Goal: Find specific page/section: Find specific page/section

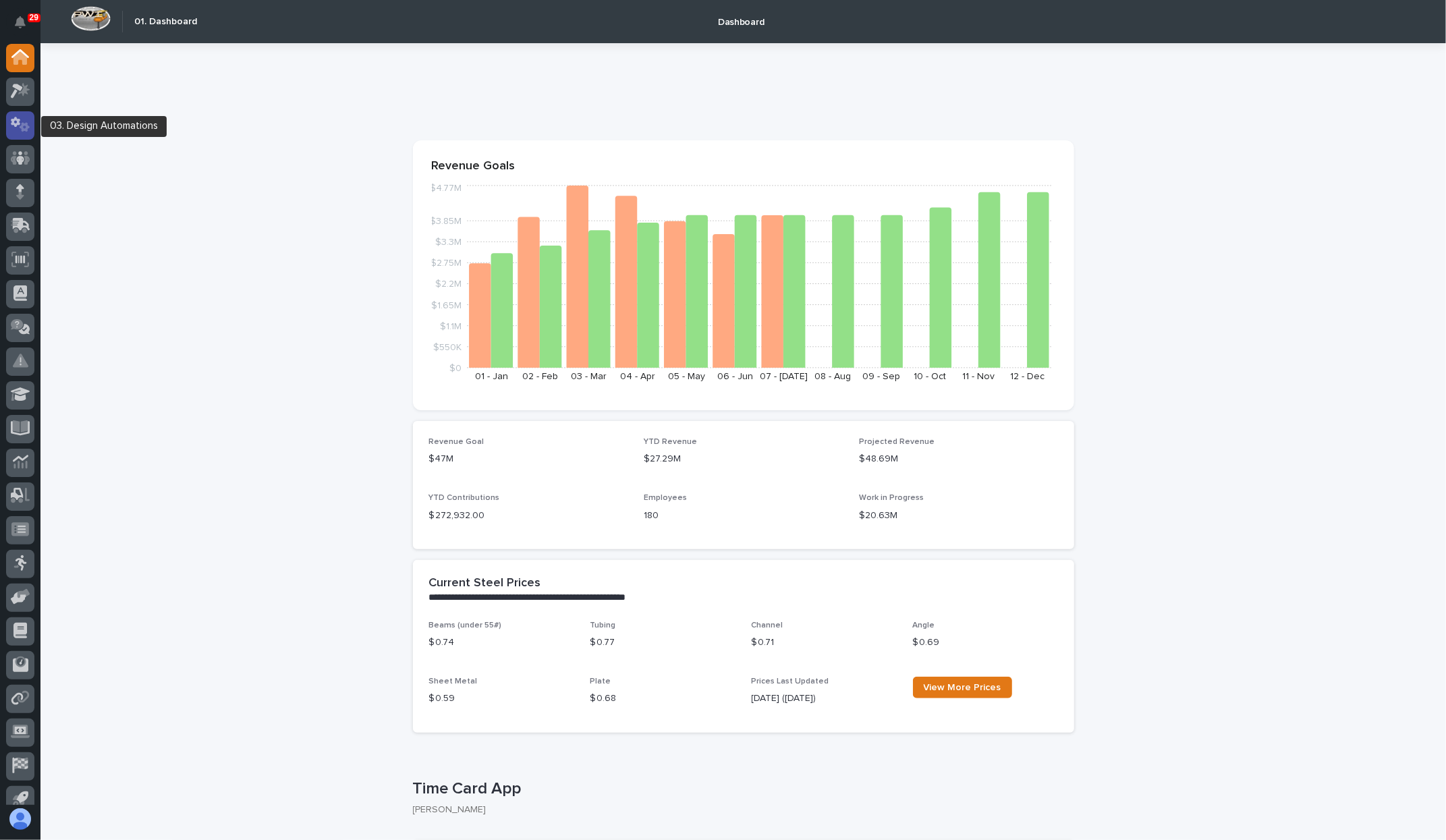
click at [19, 134] on div at bounding box center [20, 125] width 29 height 29
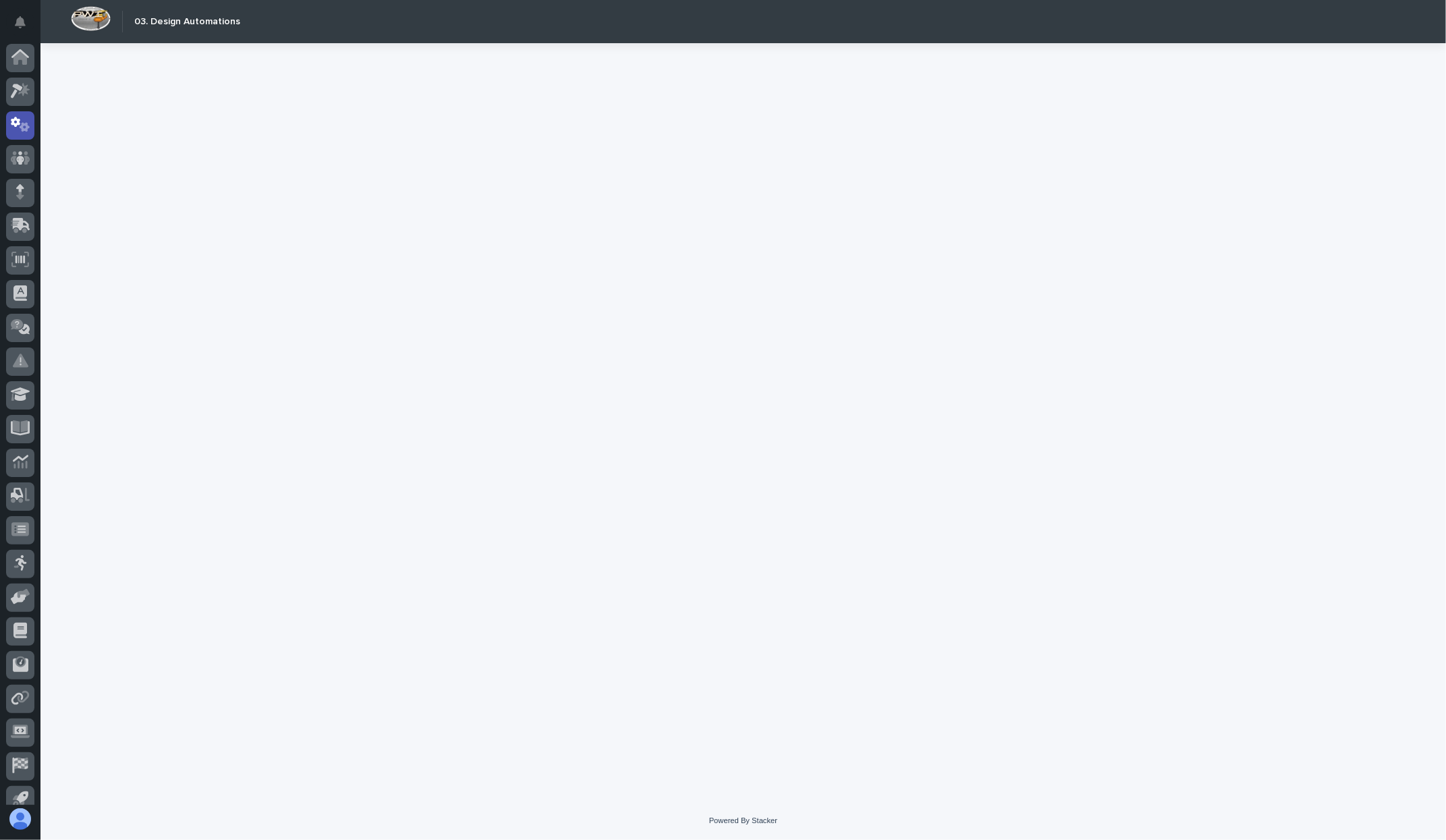
scroll to position [14, 0]
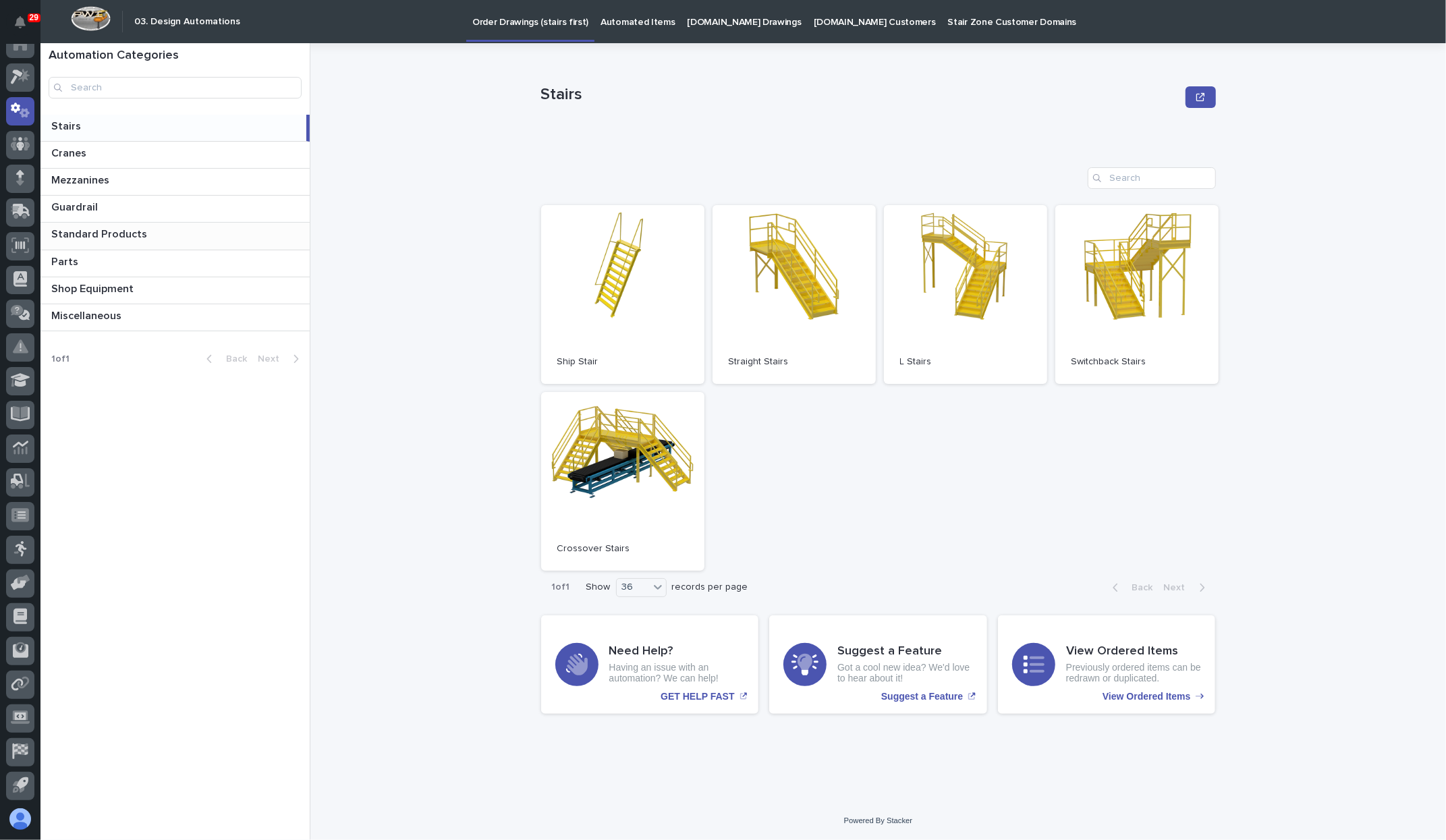
click at [129, 235] on p "Standard Products" at bounding box center [100, 233] width 99 height 15
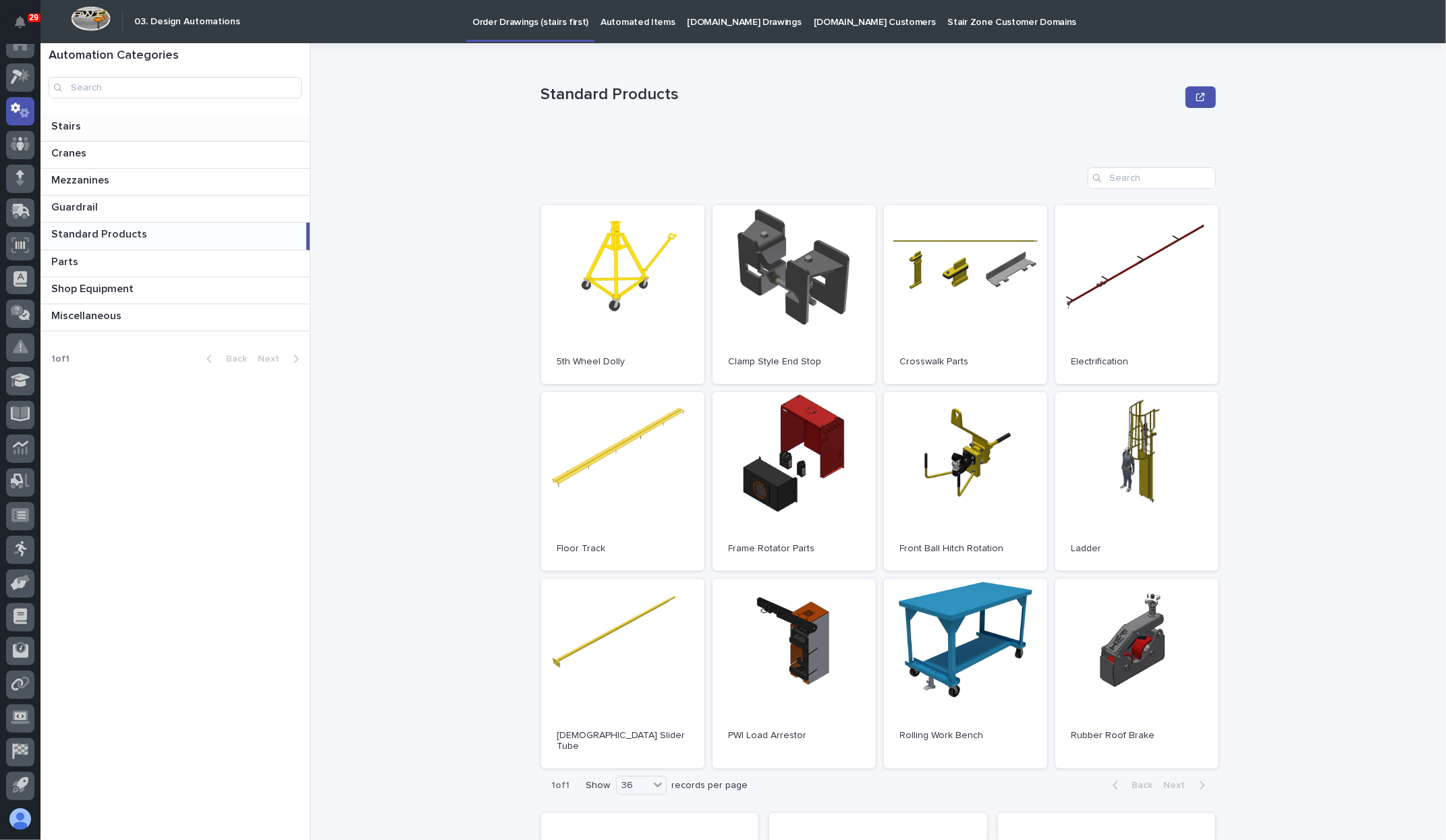
click at [112, 121] on p at bounding box center [178, 126] width 253 height 13
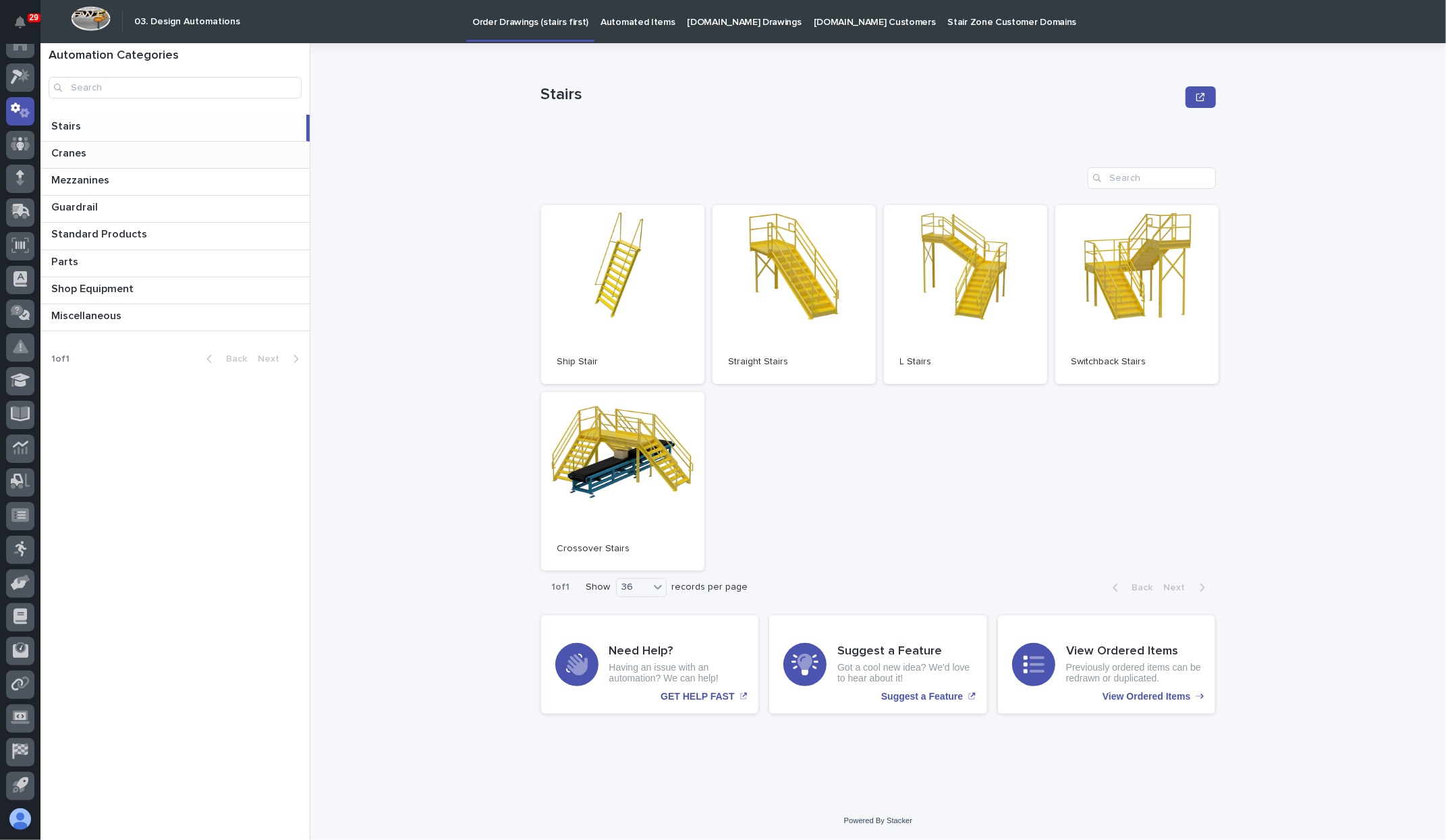
click at [101, 163] on div "Cranes Cranes" at bounding box center [175, 155] width 269 height 27
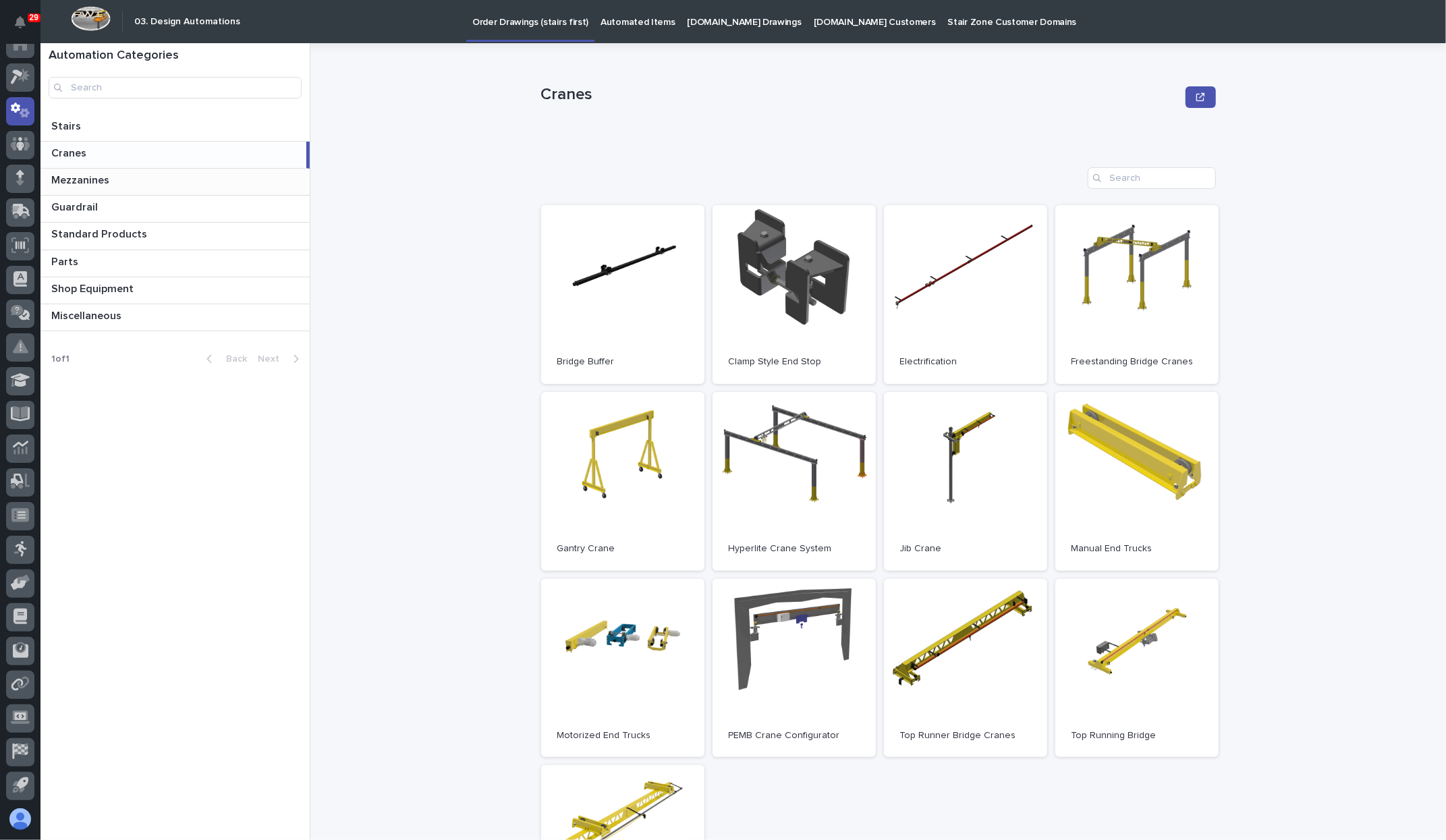
click at [108, 178] on p "Mezzanines" at bounding box center [81, 179] width 61 height 15
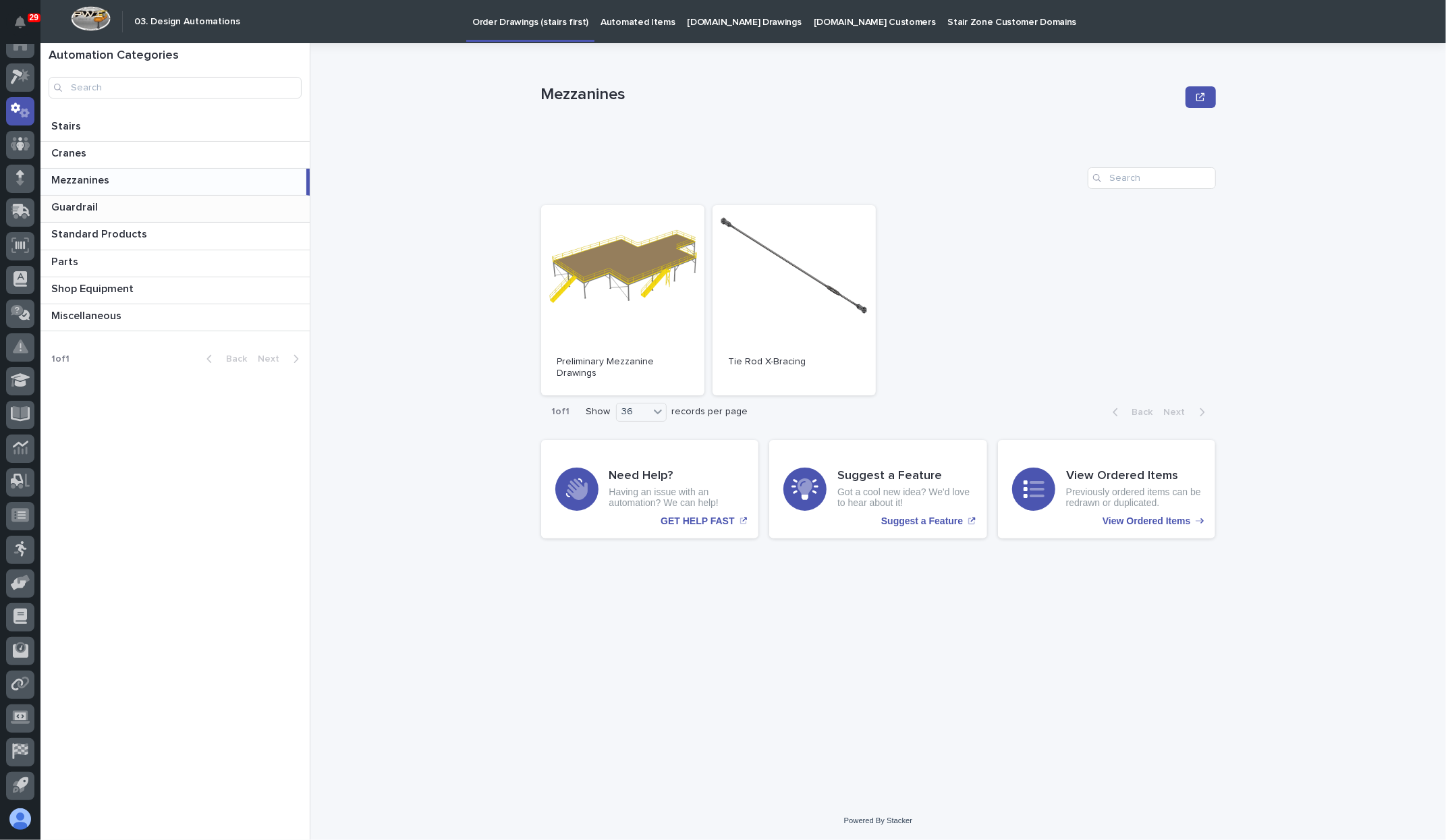
click at [108, 201] on p at bounding box center [178, 208] width 253 height 13
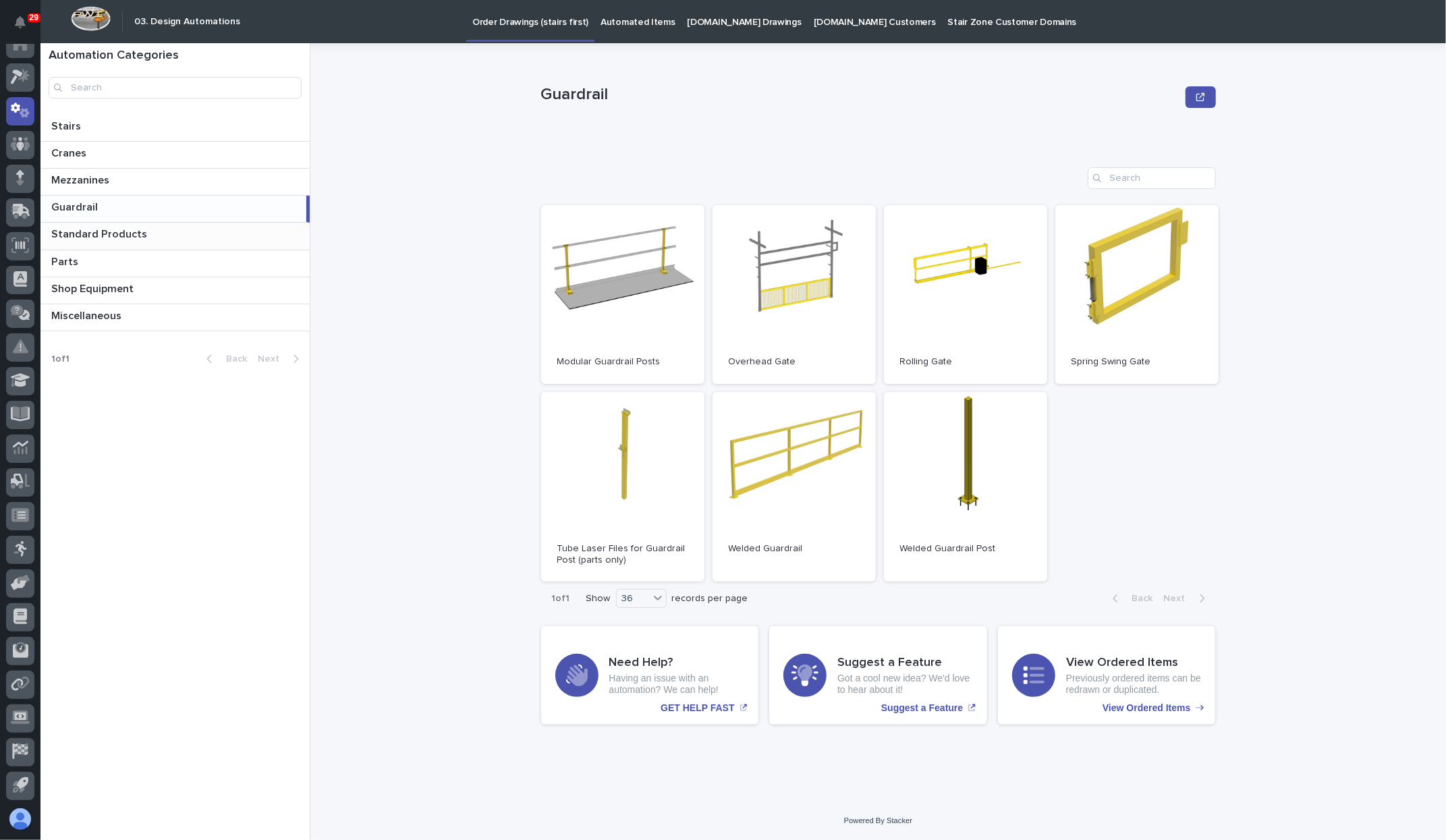
click at [109, 239] on p "Standard Products" at bounding box center [100, 233] width 99 height 15
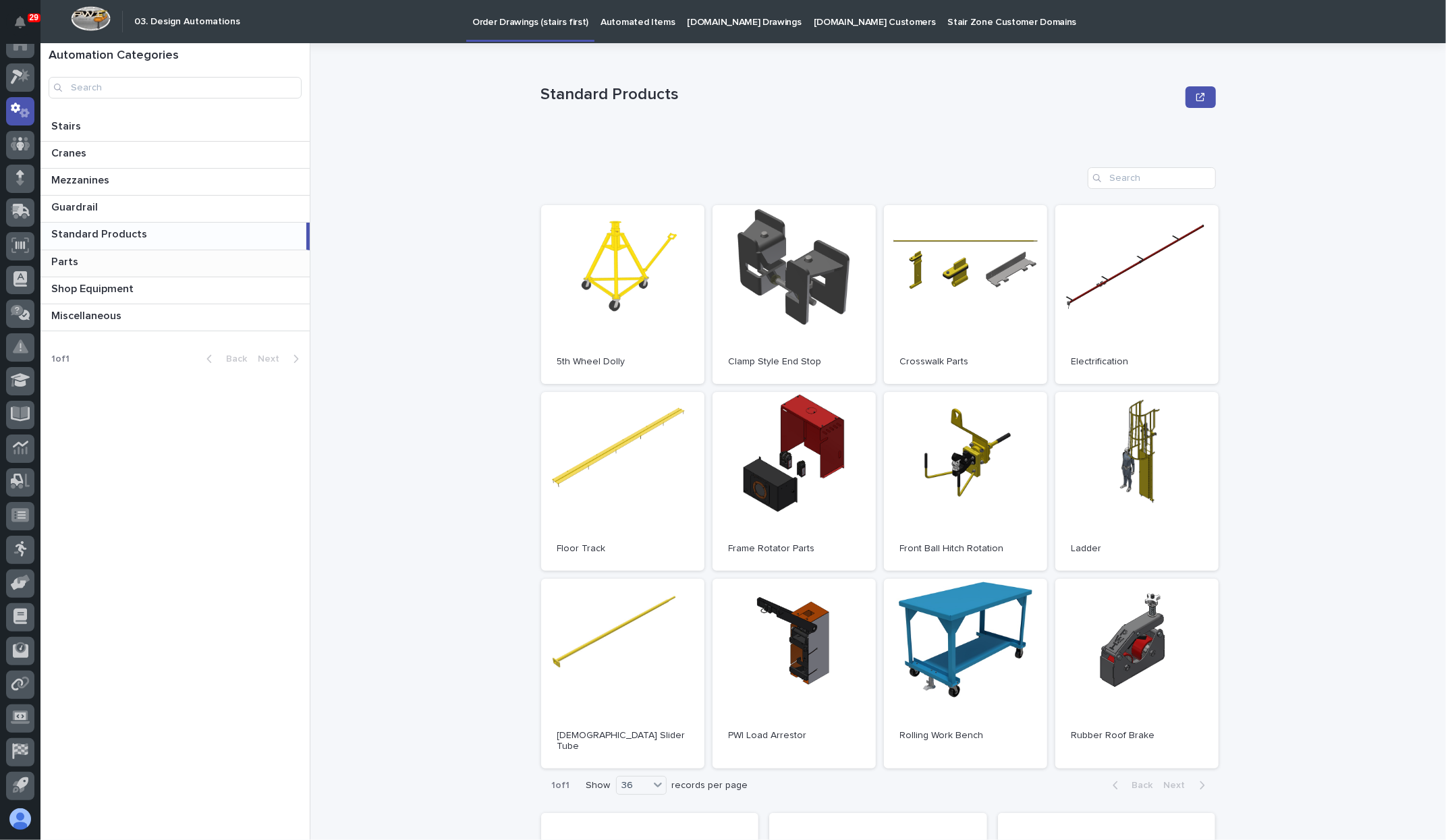
click at [104, 264] on p at bounding box center [178, 262] width 253 height 13
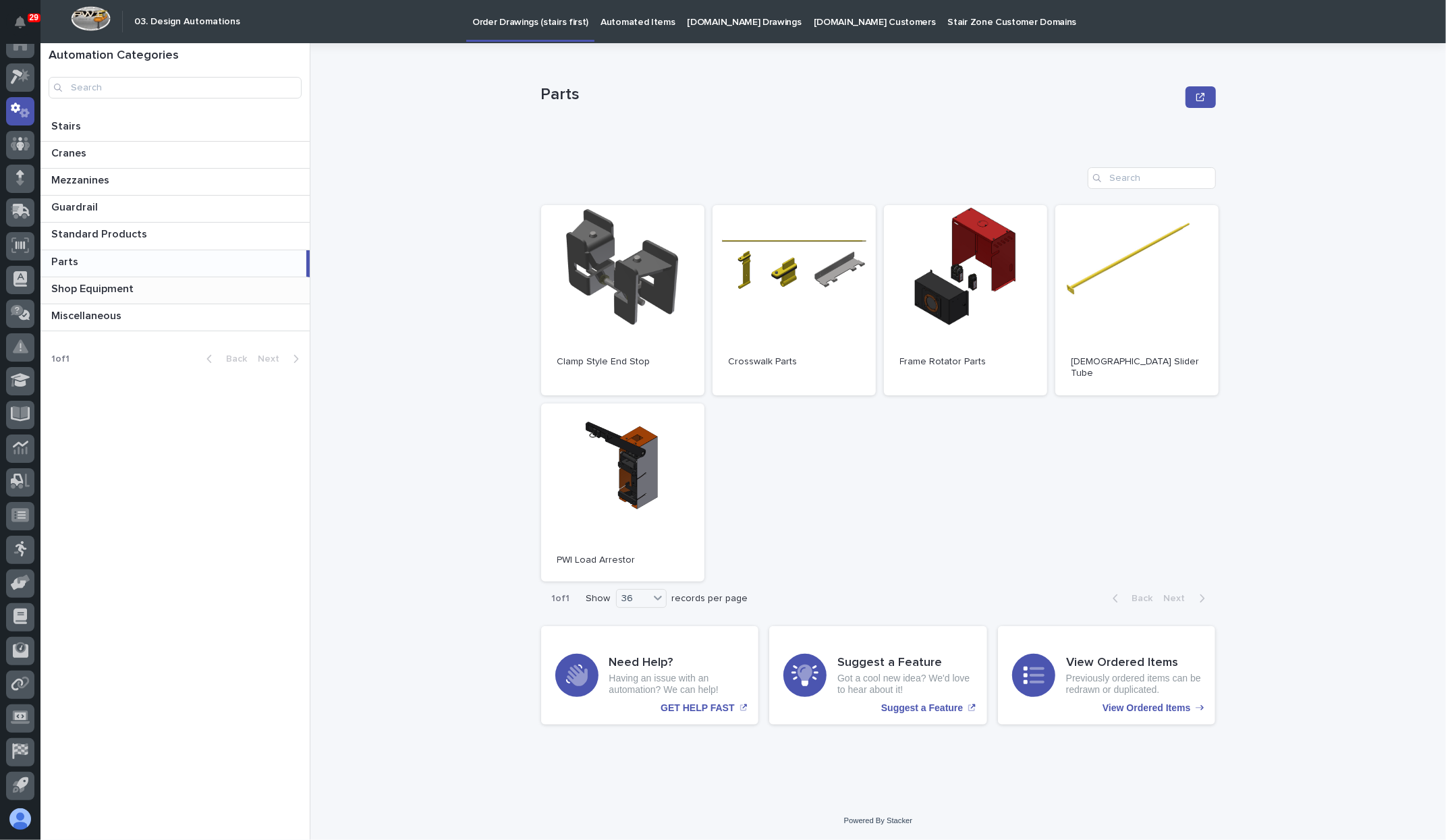
click at [104, 300] on div "Shop Equipment Shop Equipment" at bounding box center [175, 291] width 269 height 27
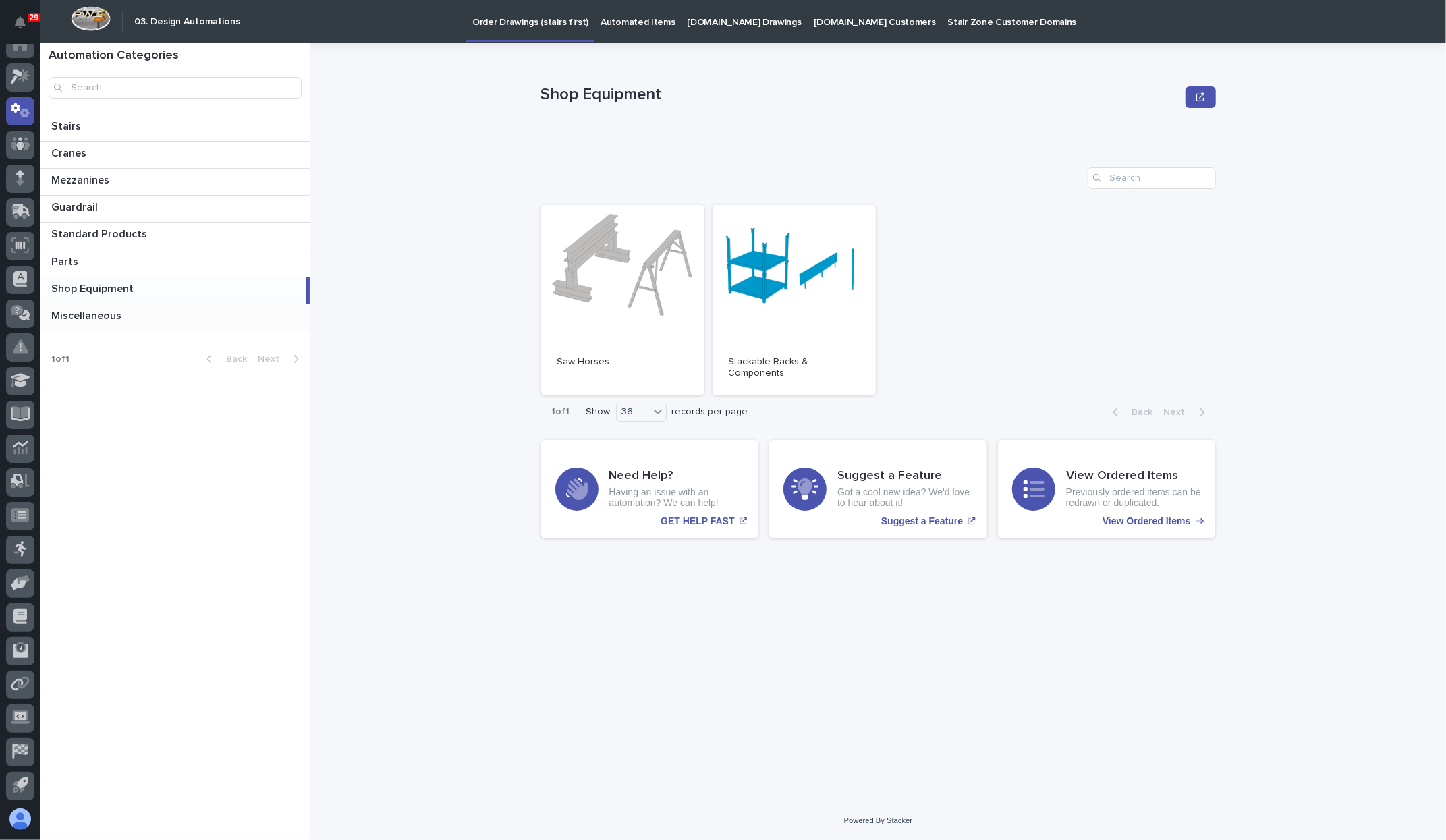
click at [110, 322] on div "Miscellaneous Miscellaneous" at bounding box center [175, 317] width 269 height 27
